Goal: Information Seeking & Learning: Check status

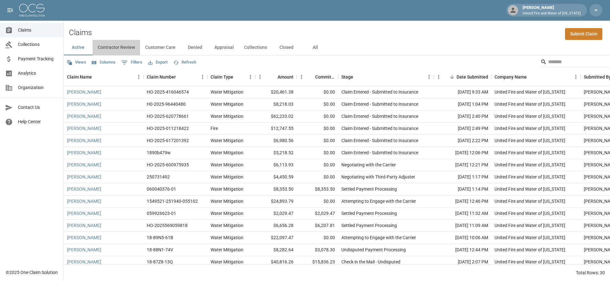
click at [106, 45] on button "Contractor Review" at bounding box center [116, 47] width 48 height 15
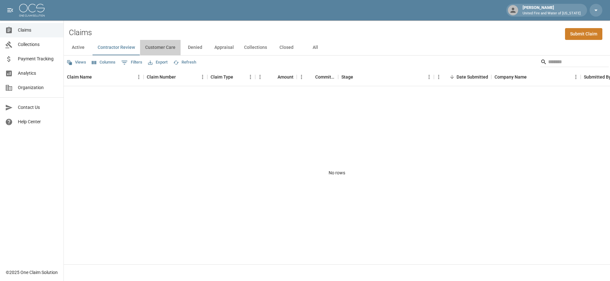
click at [166, 48] on button "Customer Care" at bounding box center [160, 47] width 40 height 15
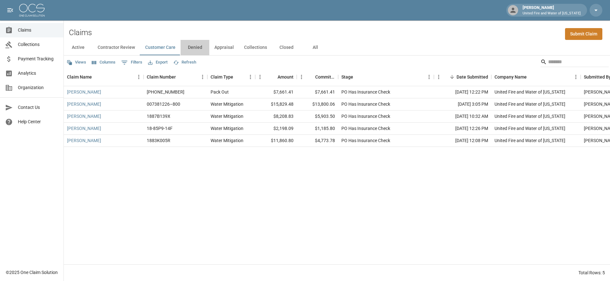
click at [189, 48] on button "Denied" at bounding box center [194, 47] width 29 height 15
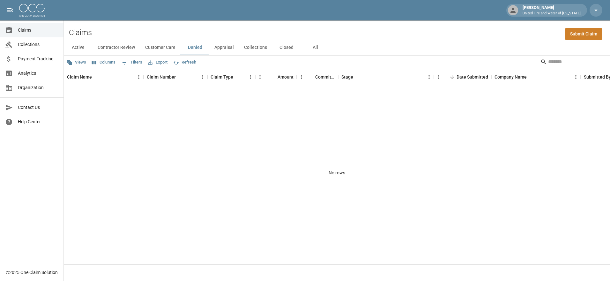
click at [258, 46] on button "Collections" at bounding box center [255, 47] width 33 height 15
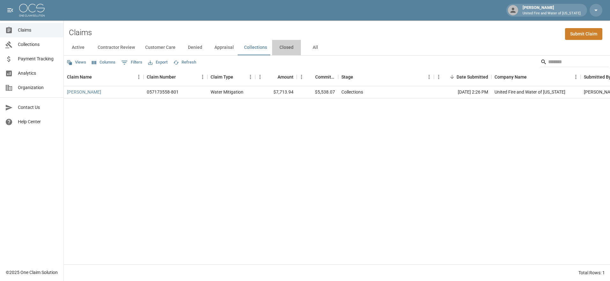
click at [276, 47] on button "Closed" at bounding box center [286, 47] width 29 height 15
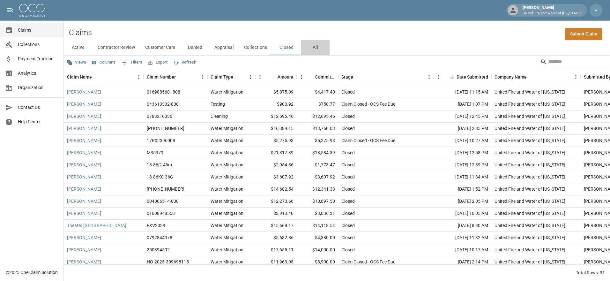
click at [313, 47] on button "All" at bounding box center [315, 47] width 29 height 15
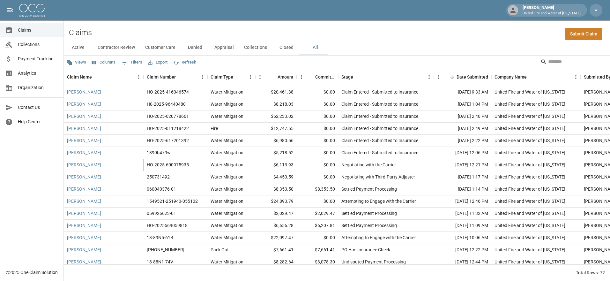
click at [83, 166] on link "[PERSON_NAME]" at bounding box center [84, 164] width 34 height 6
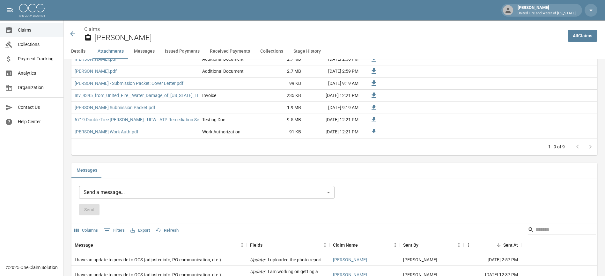
scroll to position [425, 0]
